Goal: Complete application form

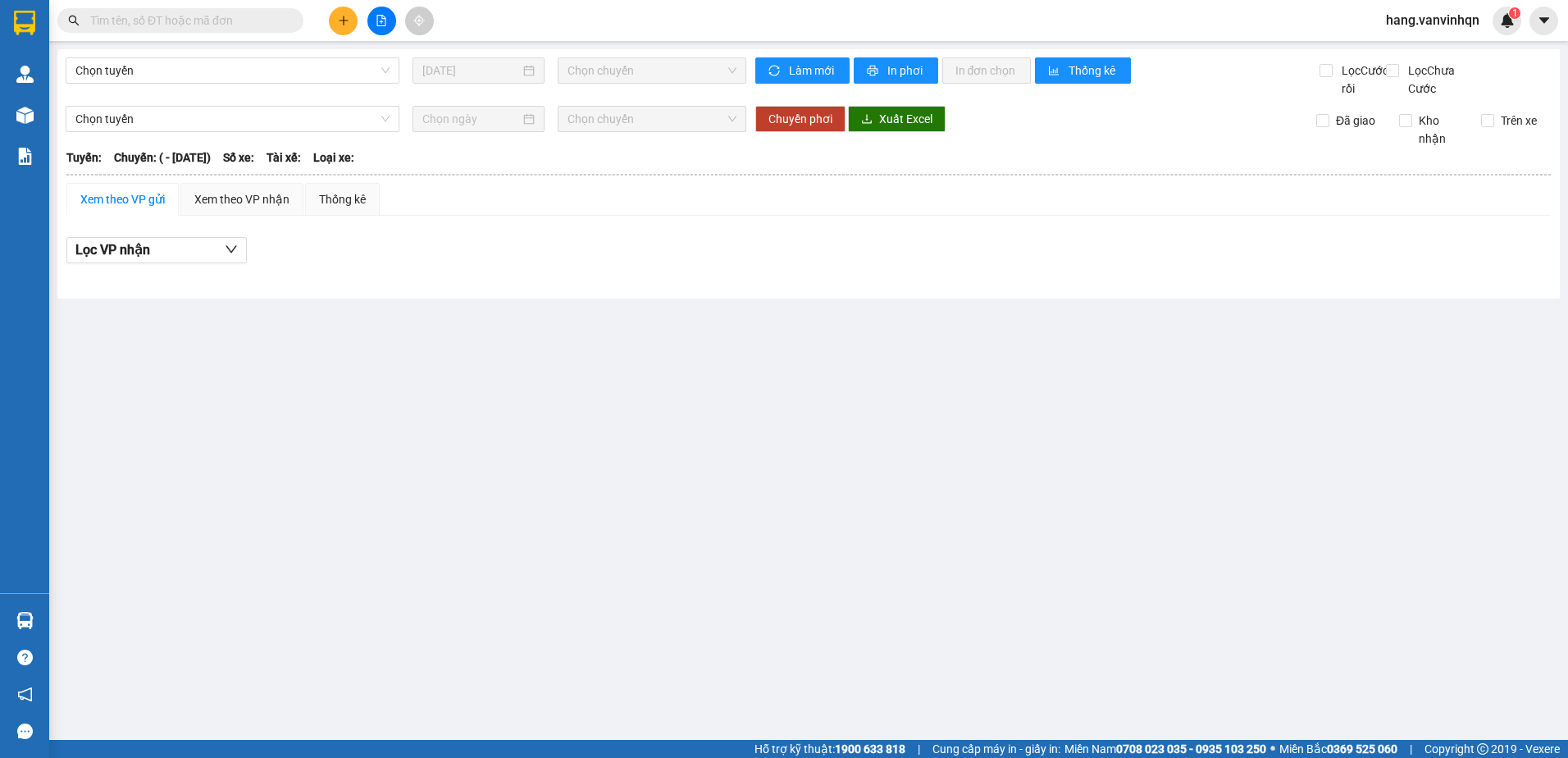
type input "[DATE]"
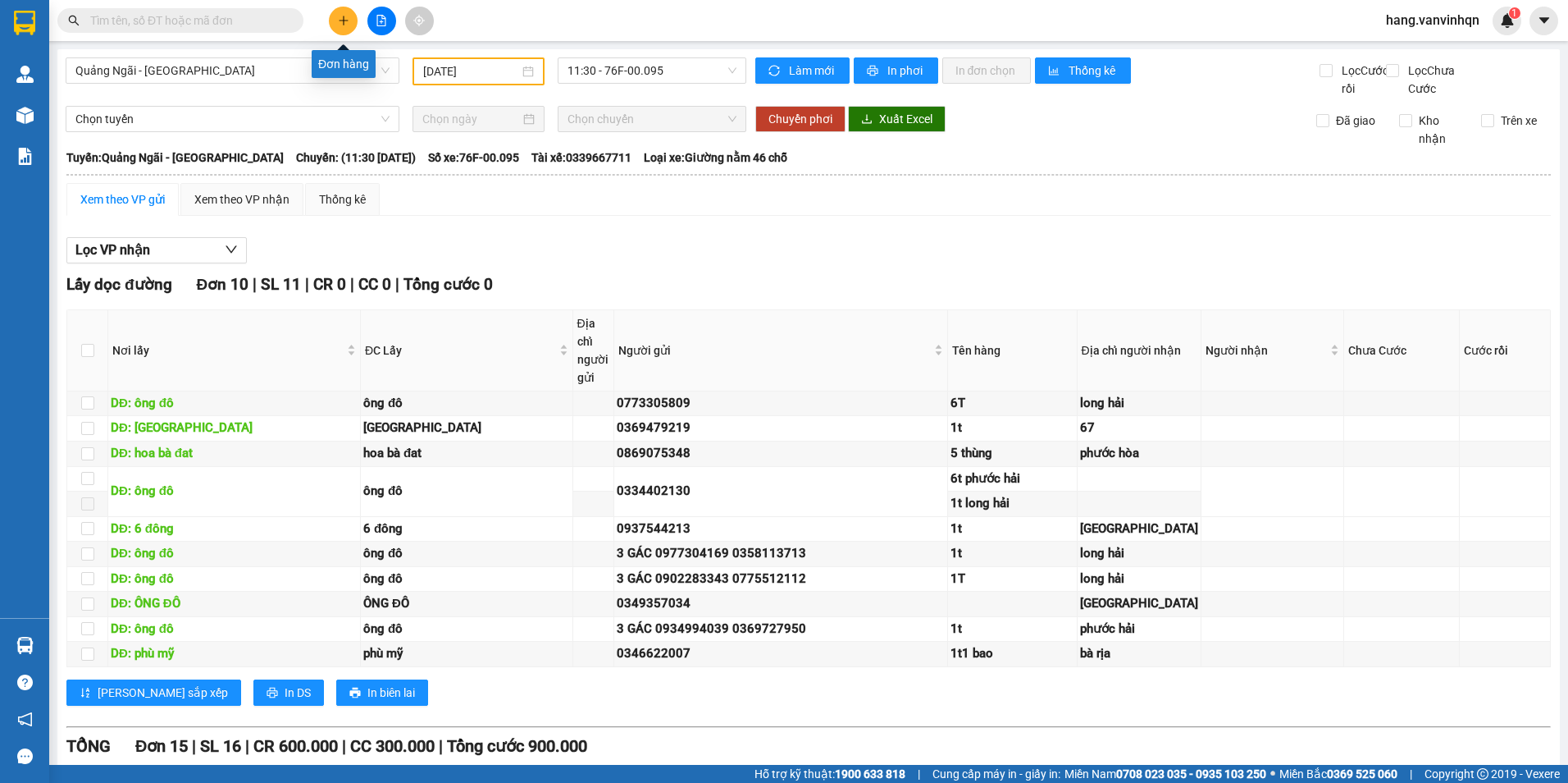
click at [343, 15] on icon "plus" at bounding box center [343, 20] width 11 height 11
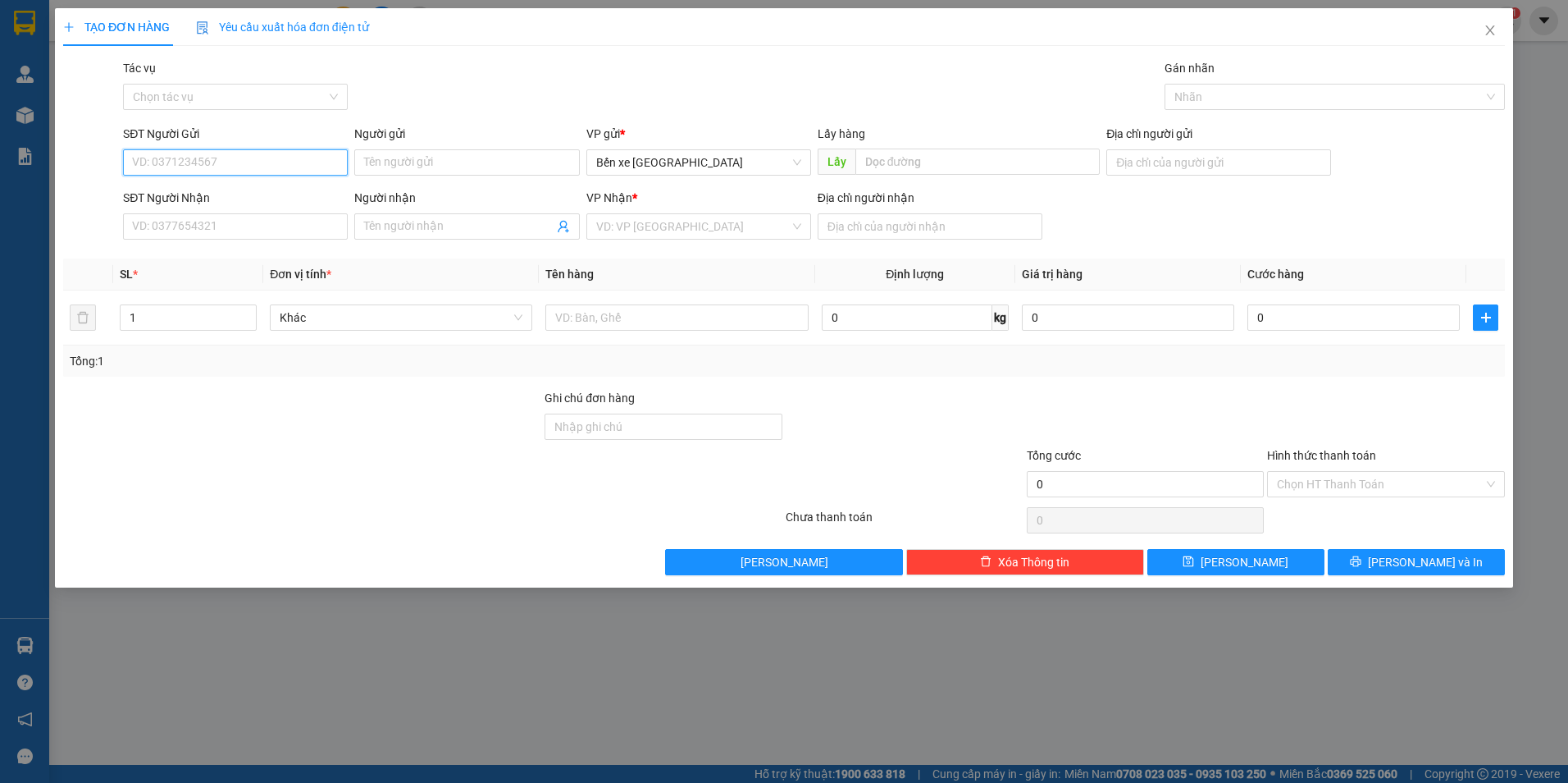
drag, startPoint x: 307, startPoint y: 165, endPoint x: 1567, endPoint y: 607, distance: 1335.3
click at [307, 165] on input "SĐT Người Gửi" at bounding box center [236, 163] width 225 height 26
drag, startPoint x: 750, startPoint y: 167, endPoint x: 641, endPoint y: 265, distance: 146.6
click at [750, 176] on div "VP gửi * Bến xe [GEOGRAPHIC_DATA]" at bounding box center [699, 153] width 225 height 58
click at [726, 158] on span "Bến xe [GEOGRAPHIC_DATA]" at bounding box center [698, 163] width 205 height 25
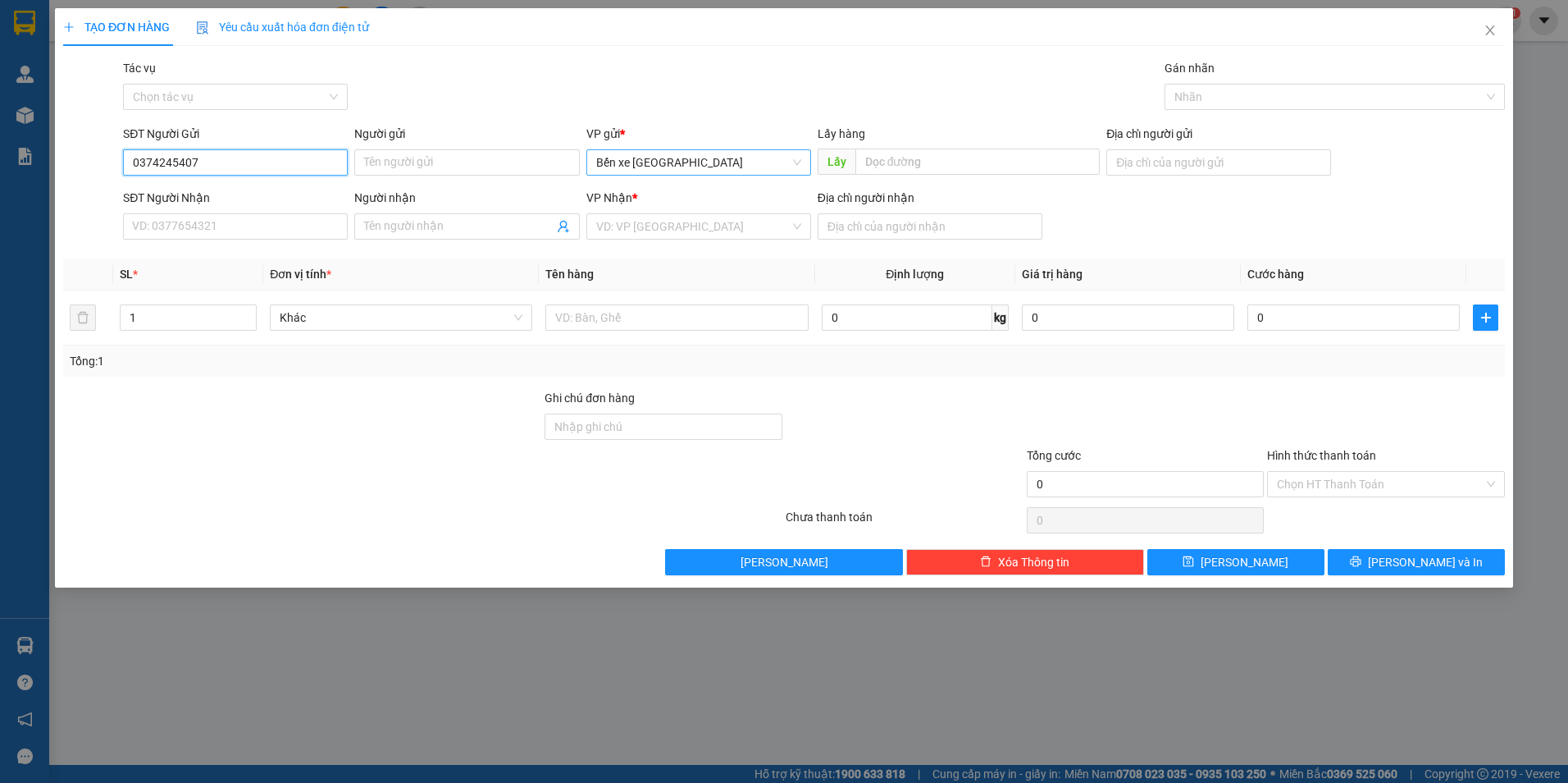
type input "0374245407"
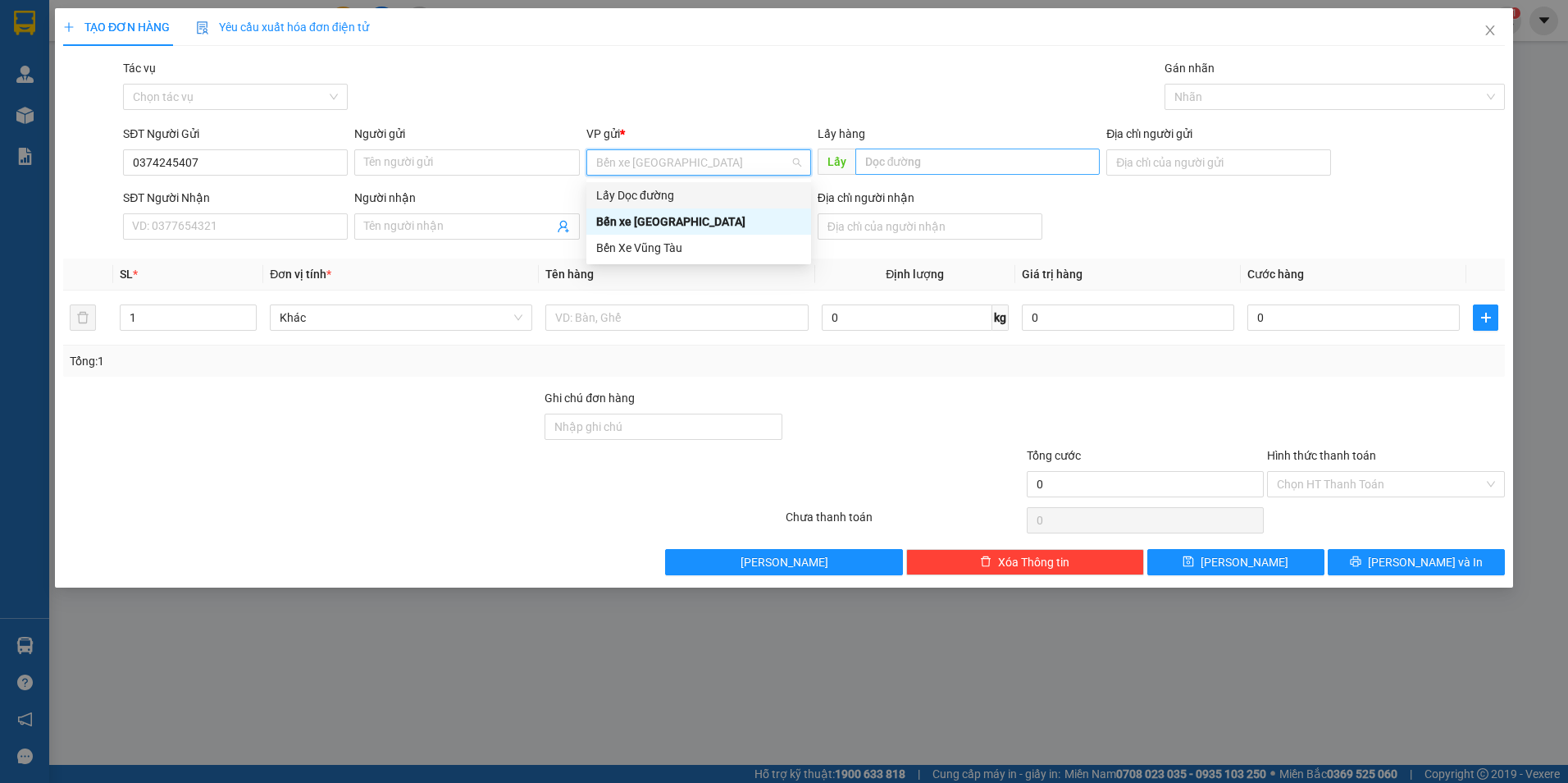
drag, startPoint x: 652, startPoint y: 199, endPoint x: 864, endPoint y: 173, distance: 213.6
click at [654, 199] on div "Lấy Dọc đường" at bounding box center [698, 195] width 205 height 18
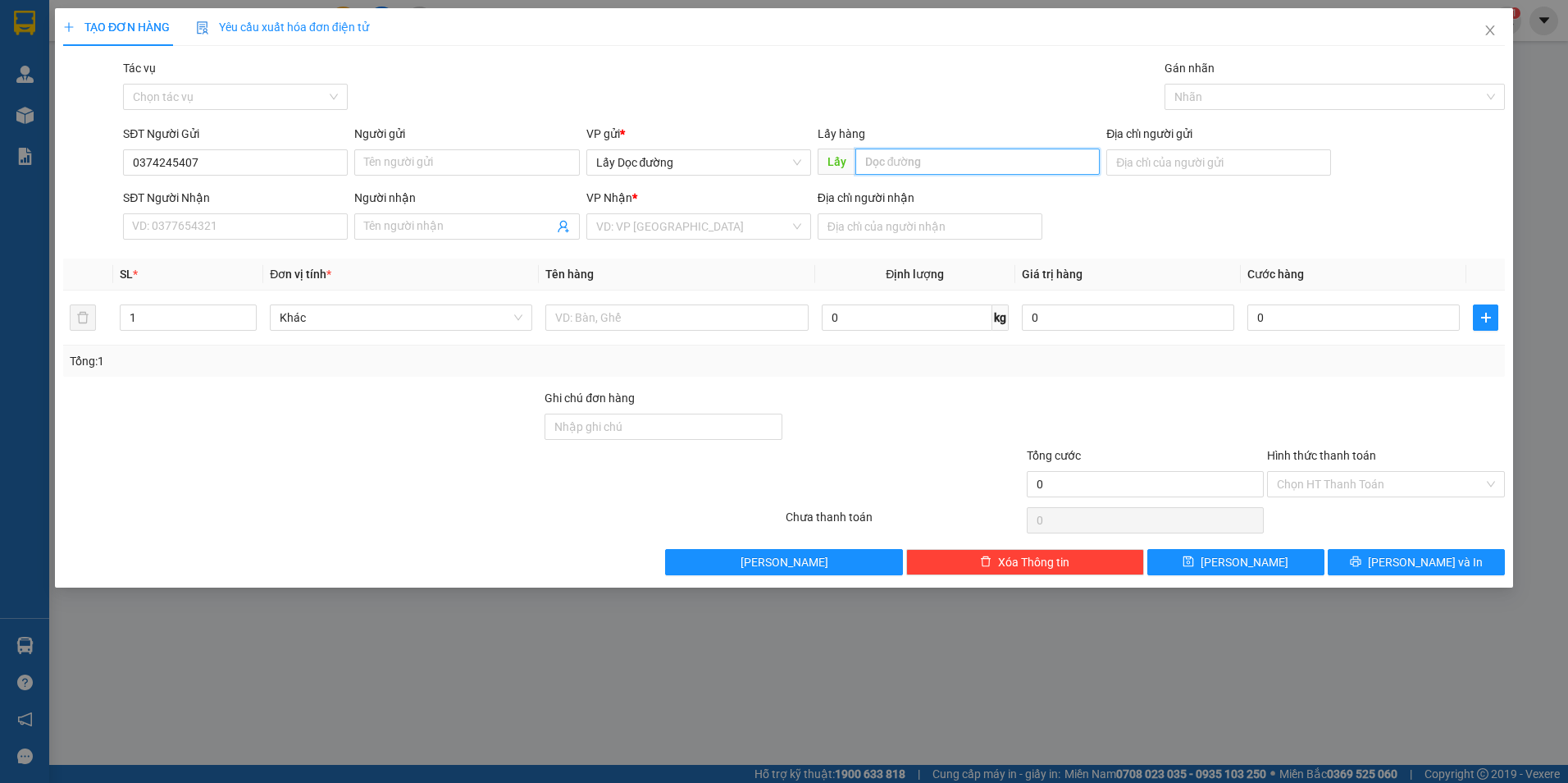
click at [876, 160] on input "text" at bounding box center [978, 162] width 245 height 26
type input "phú yen"
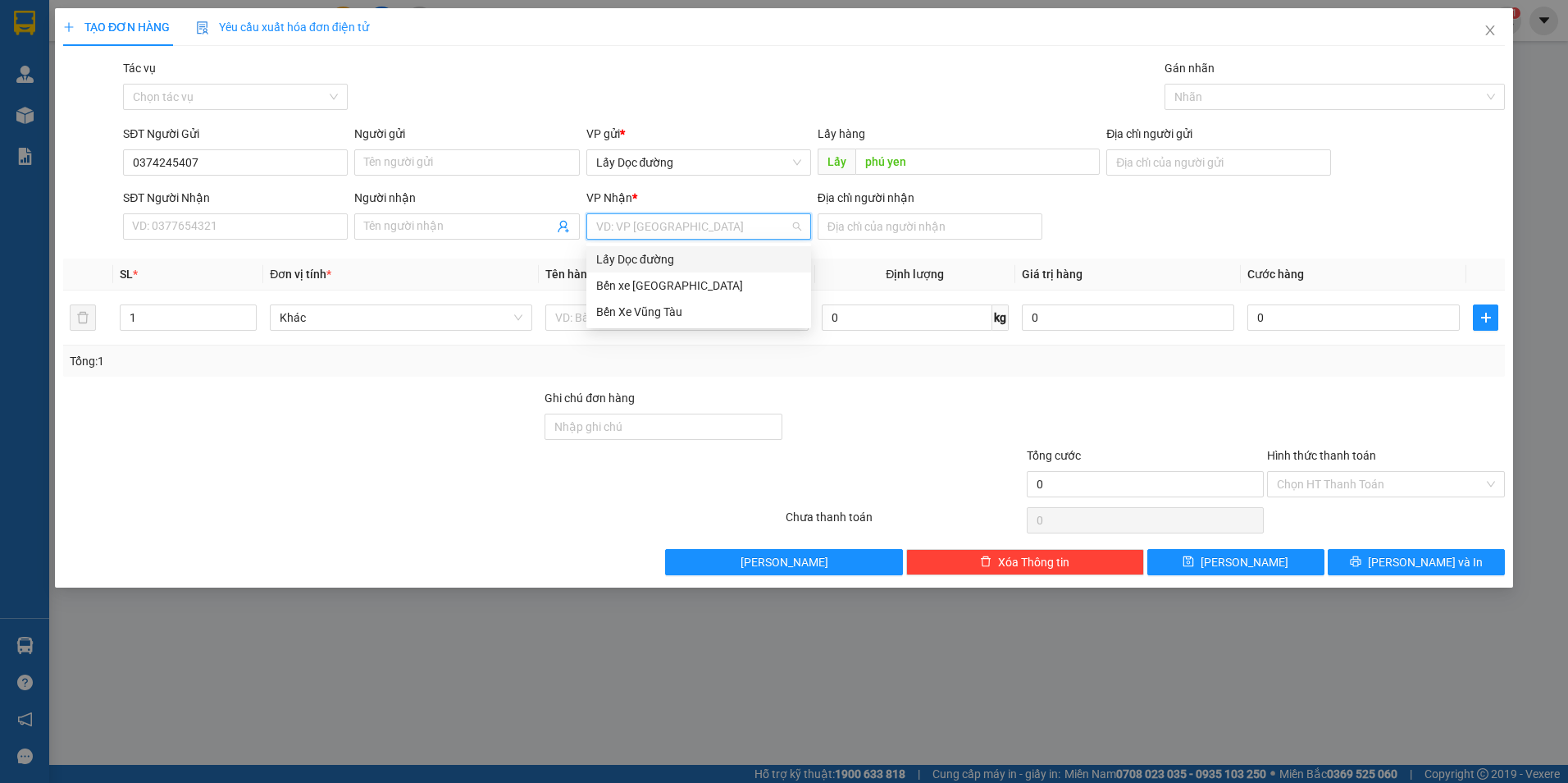
drag, startPoint x: 605, startPoint y: 218, endPoint x: 608, endPoint y: 228, distance: 10.4
click at [605, 221] on input "search" at bounding box center [693, 227] width 194 height 25
drag, startPoint x: 638, startPoint y: 304, endPoint x: 641, endPoint y: 320, distance: 16.3
click at [638, 320] on div "Bến Xe Vũng Tàu" at bounding box center [699, 312] width 225 height 26
click at [842, 243] on div "Địa chỉ người nhận" at bounding box center [930, 217] width 225 height 58
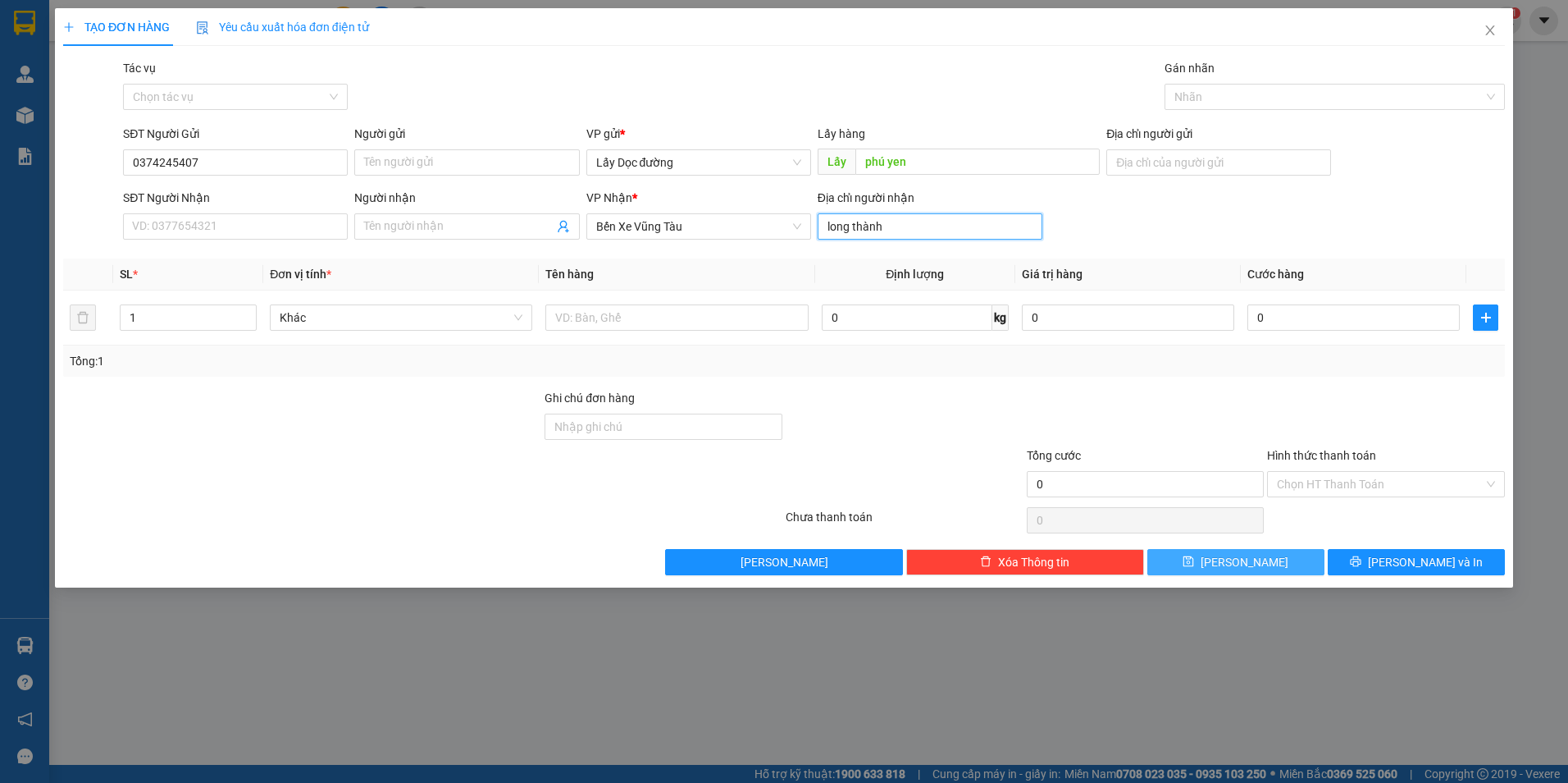
type input "long thành"
click at [1292, 571] on button "[PERSON_NAME]" at bounding box center [1236, 562] width 177 height 26
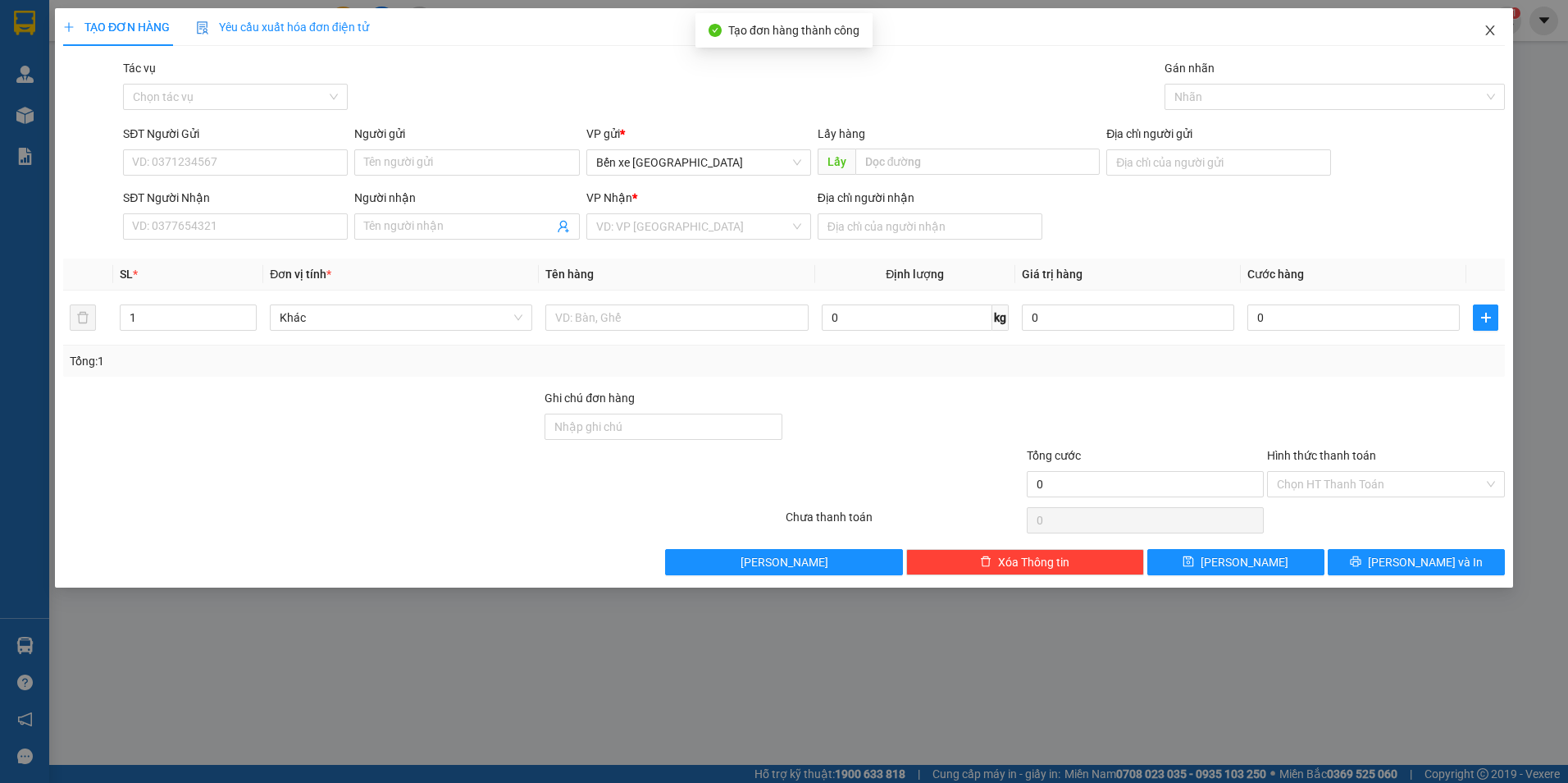
click at [1484, 41] on span "Close" at bounding box center [1490, 31] width 45 height 46
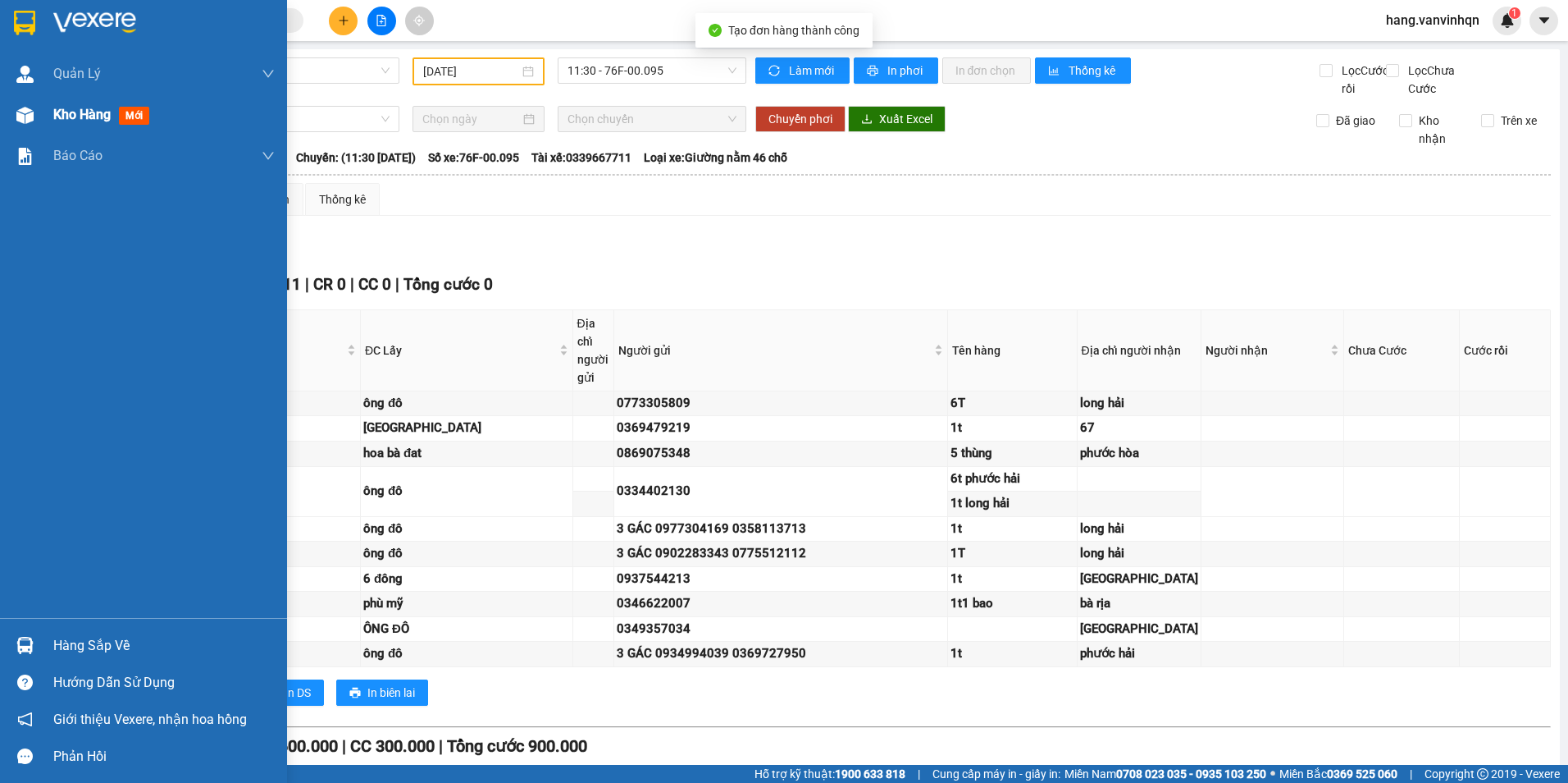
click at [47, 120] on div "Kho hàng mới" at bounding box center [143, 115] width 287 height 41
